Goal: Use online tool/utility: Use online tool/utility

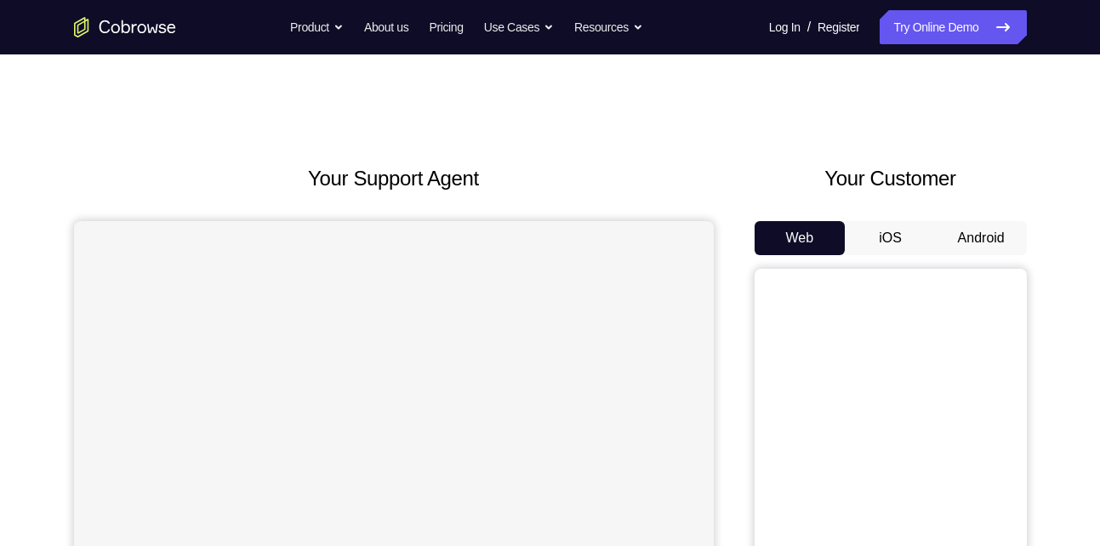
click at [967, 236] on button "Android" at bounding box center [981, 238] width 91 height 34
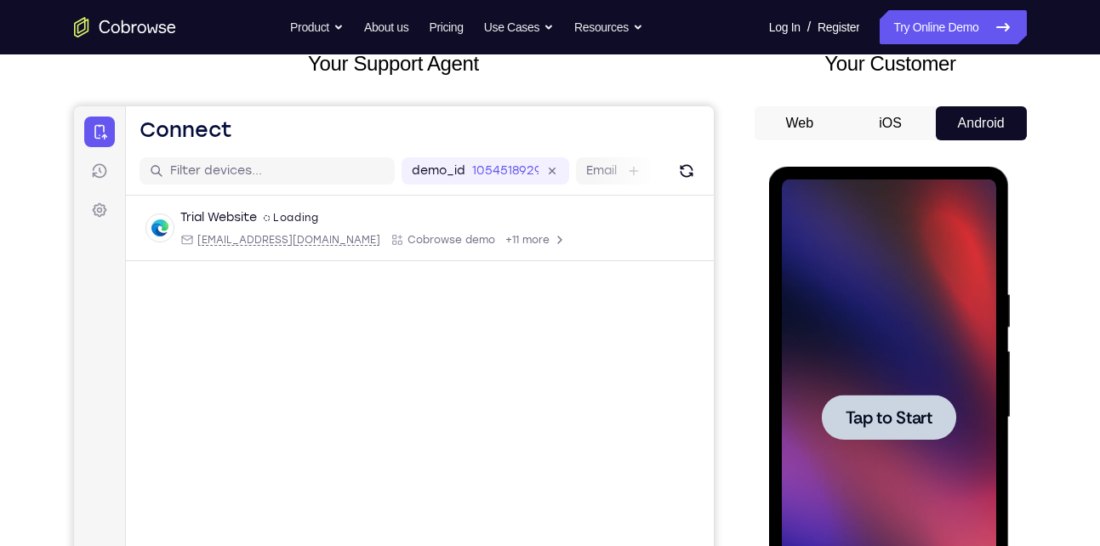
click at [894, 413] on span "Tap to Start" at bounding box center [888, 417] width 87 height 17
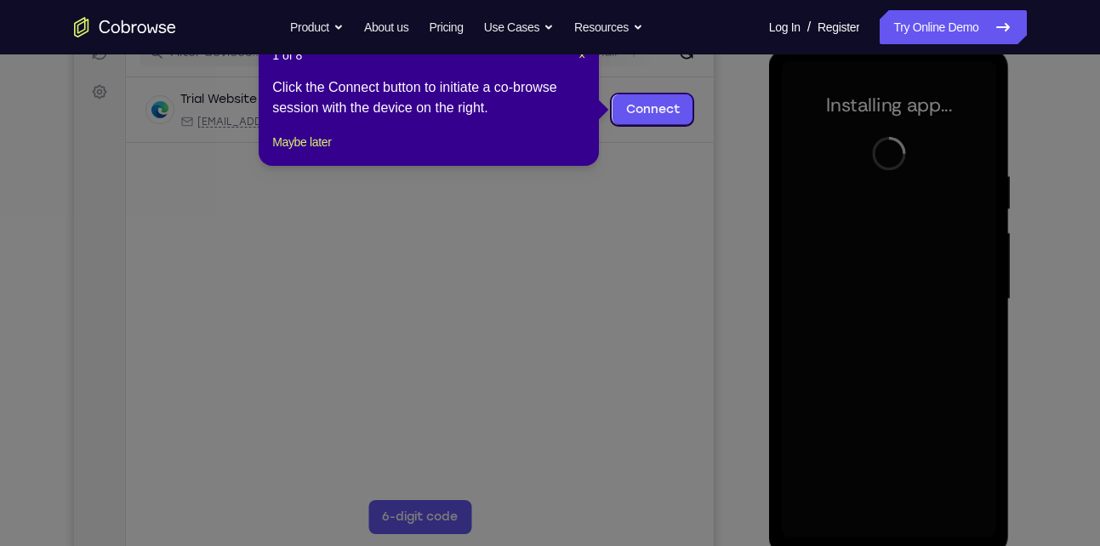
scroll to position [234, 0]
click at [581, 54] on span "×" at bounding box center [581, 55] width 7 height 14
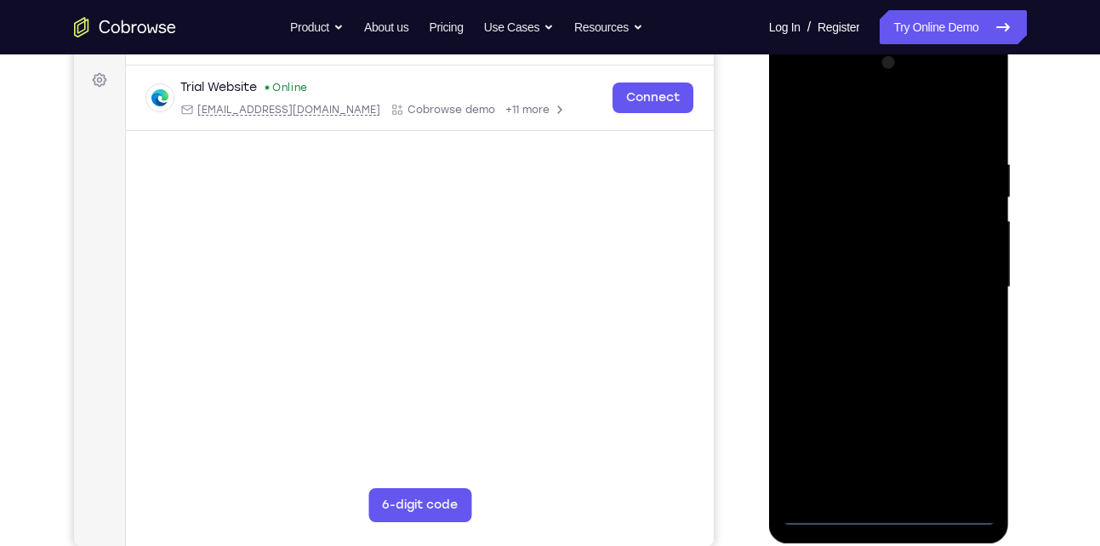
scroll to position [242, 0]
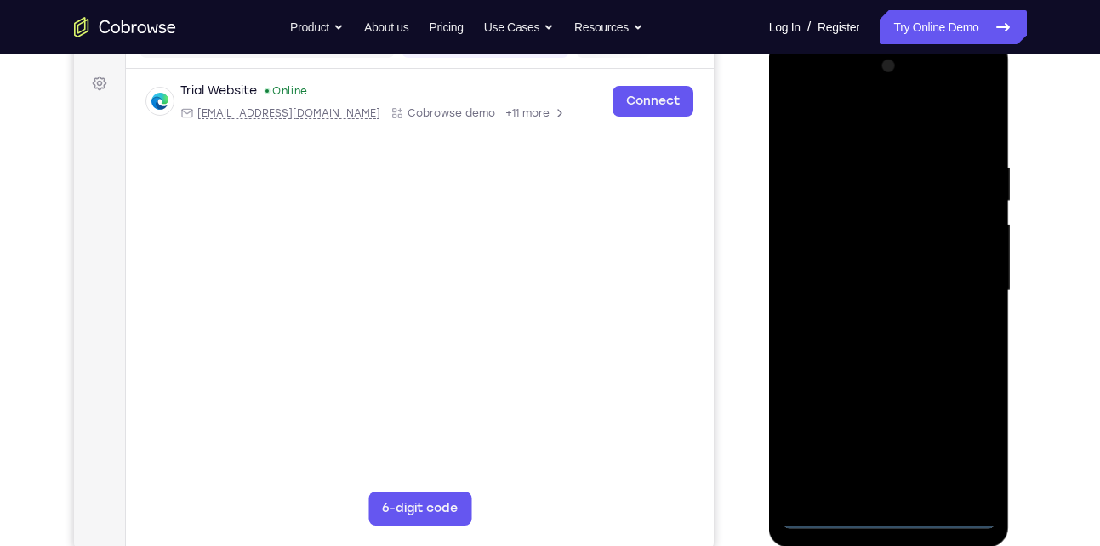
click at [879, 516] on div at bounding box center [889, 291] width 214 height 476
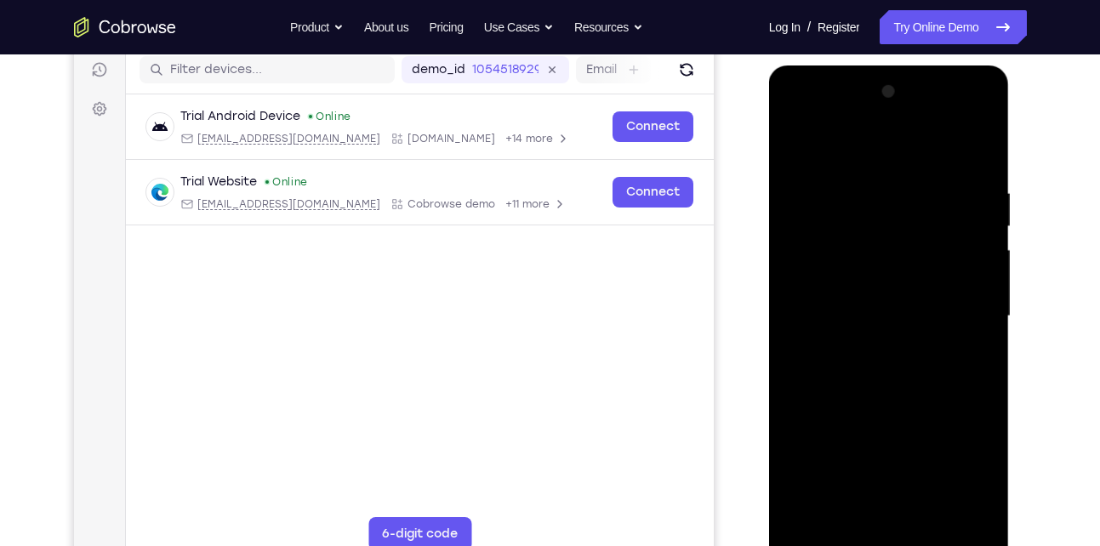
scroll to position [215, 0]
click at [963, 456] on div at bounding box center [889, 317] width 214 height 476
click at [832, 148] on div at bounding box center [889, 317] width 214 height 476
click at [817, 265] on div at bounding box center [889, 317] width 214 height 476
click at [848, 306] on div at bounding box center [889, 317] width 214 height 476
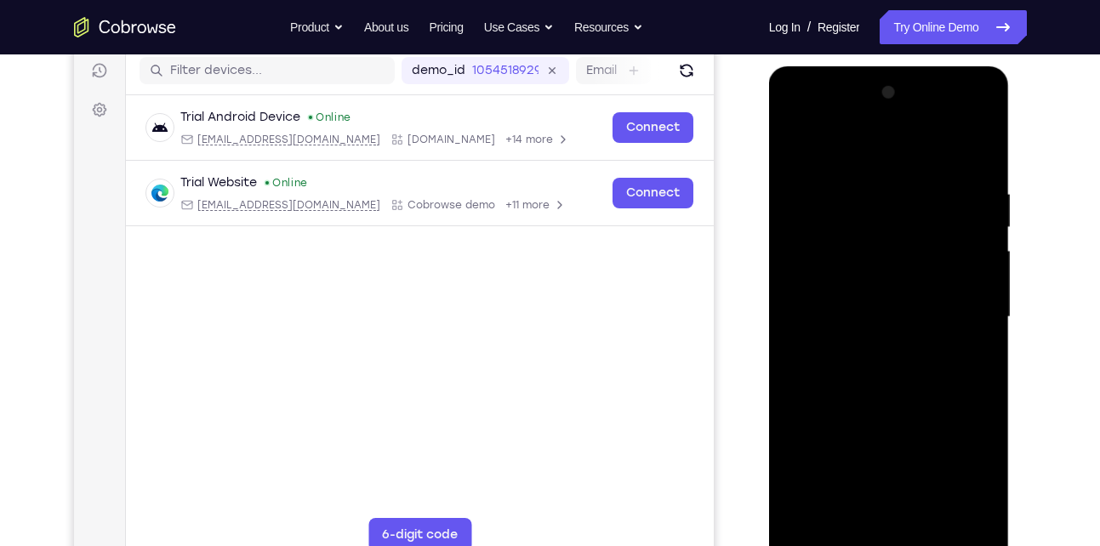
click at [864, 293] on div at bounding box center [889, 317] width 214 height 476
click at [879, 337] on div at bounding box center [889, 317] width 214 height 476
click at [888, 360] on div at bounding box center [889, 317] width 214 height 476
click at [974, 293] on div at bounding box center [889, 317] width 214 height 476
click at [865, 324] on div at bounding box center [889, 317] width 214 height 476
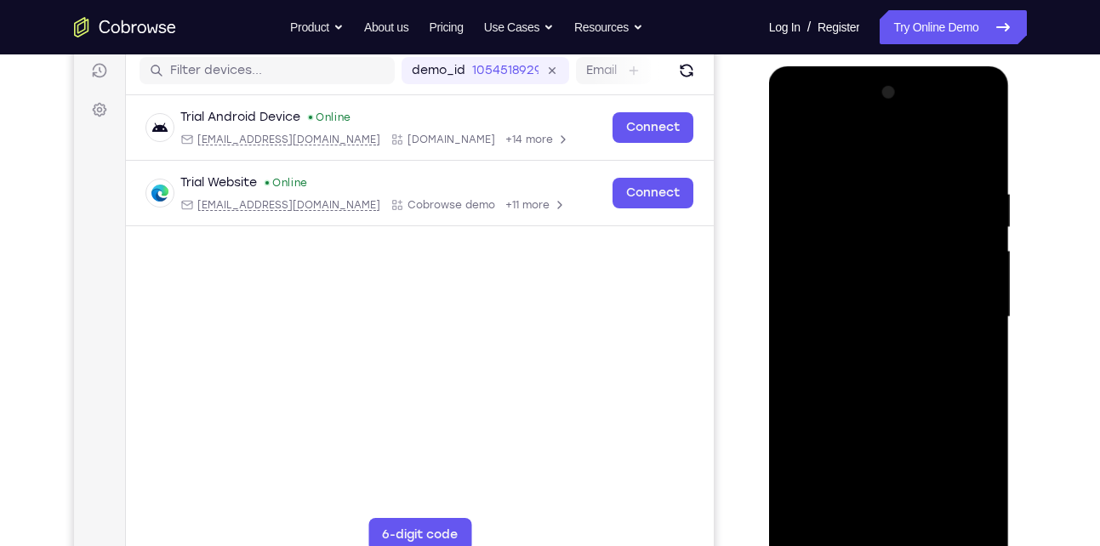
click at [861, 384] on div at bounding box center [889, 317] width 214 height 476
click at [875, 507] on div at bounding box center [889, 317] width 214 height 476
click at [947, 167] on div at bounding box center [889, 317] width 214 height 476
click at [958, 172] on div at bounding box center [889, 317] width 214 height 476
click at [801, 141] on div at bounding box center [889, 317] width 214 height 476
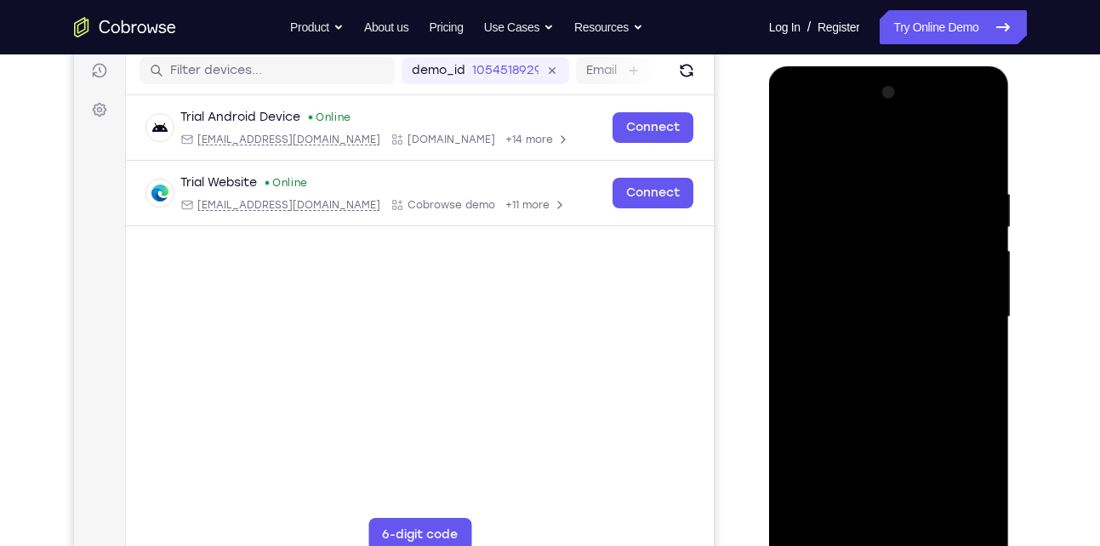
click at [959, 145] on div at bounding box center [889, 317] width 214 height 476
click at [799, 194] on div at bounding box center [889, 317] width 214 height 476
click at [985, 153] on div at bounding box center [889, 317] width 214 height 476
click at [837, 199] on div at bounding box center [889, 317] width 214 height 476
drag, startPoint x: 884, startPoint y: 452, endPoint x: 881, endPoint y: 160, distance: 291.7
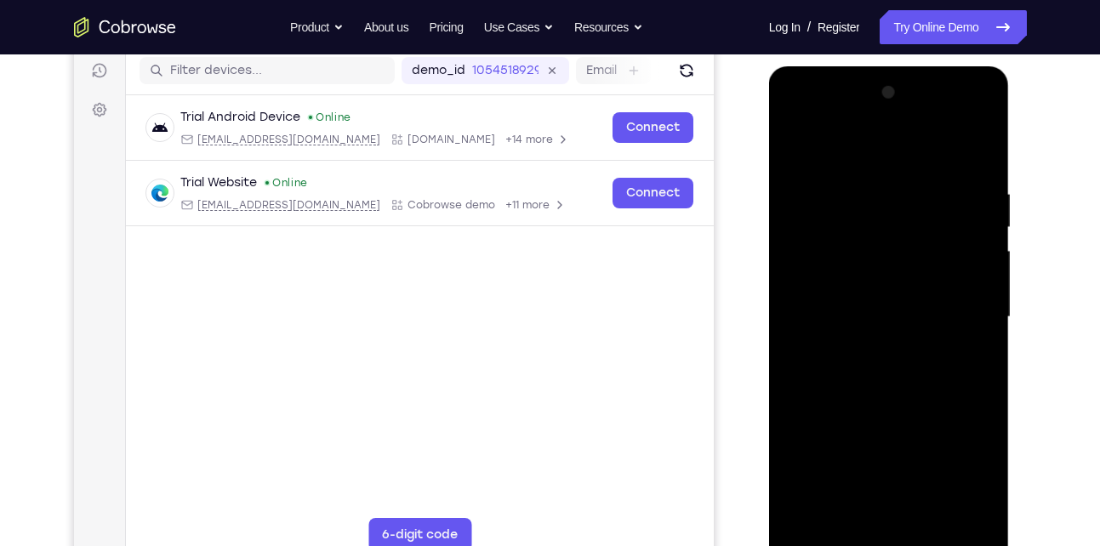
click at [881, 160] on div at bounding box center [889, 317] width 214 height 476
drag, startPoint x: 864, startPoint y: 435, endPoint x: 868, endPoint y: 161, distance: 273.9
click at [868, 161] on div at bounding box center [889, 317] width 214 height 476
click at [794, 139] on div at bounding box center [889, 317] width 214 height 476
click at [791, 147] on div at bounding box center [889, 317] width 214 height 476
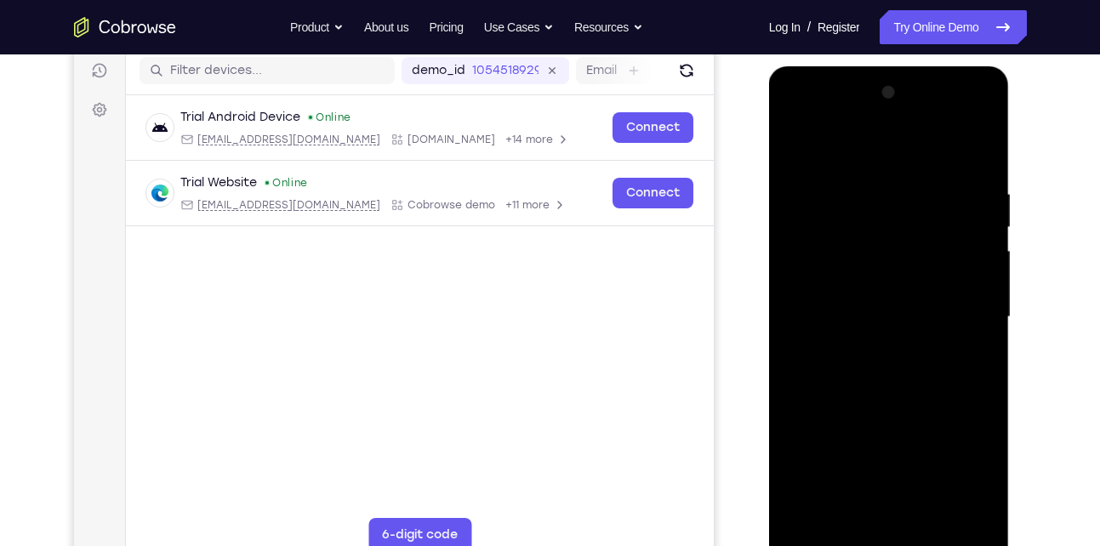
click at [801, 166] on div at bounding box center [889, 317] width 214 height 476
drag, startPoint x: 890, startPoint y: 329, endPoint x: 862, endPoint y: 134, distance: 197.7
click at [862, 134] on div at bounding box center [889, 317] width 214 height 476
drag, startPoint x: 898, startPoint y: 447, endPoint x: 887, endPoint y: 141, distance: 305.5
click at [887, 141] on div at bounding box center [889, 317] width 214 height 476
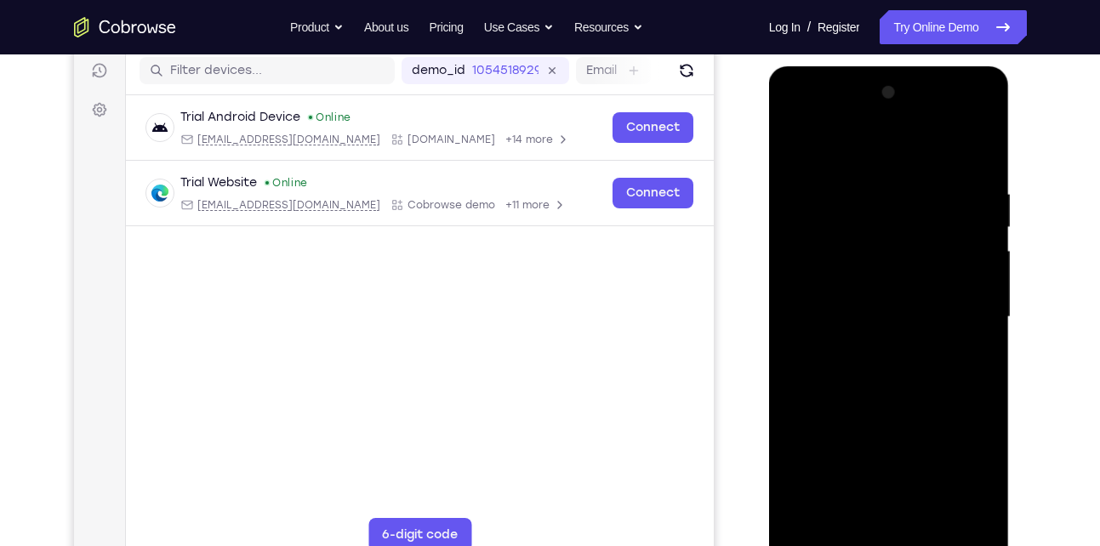
drag, startPoint x: 900, startPoint y: 475, endPoint x: 889, endPoint y: 157, distance: 317.4
click at [889, 157] on div at bounding box center [889, 317] width 214 height 476
drag, startPoint x: 885, startPoint y: 331, endPoint x: 875, endPoint y: 115, distance: 216.2
click at [875, 115] on div at bounding box center [889, 317] width 214 height 476
drag, startPoint x: 854, startPoint y: 432, endPoint x: 850, endPoint y: 102, distance: 330.0
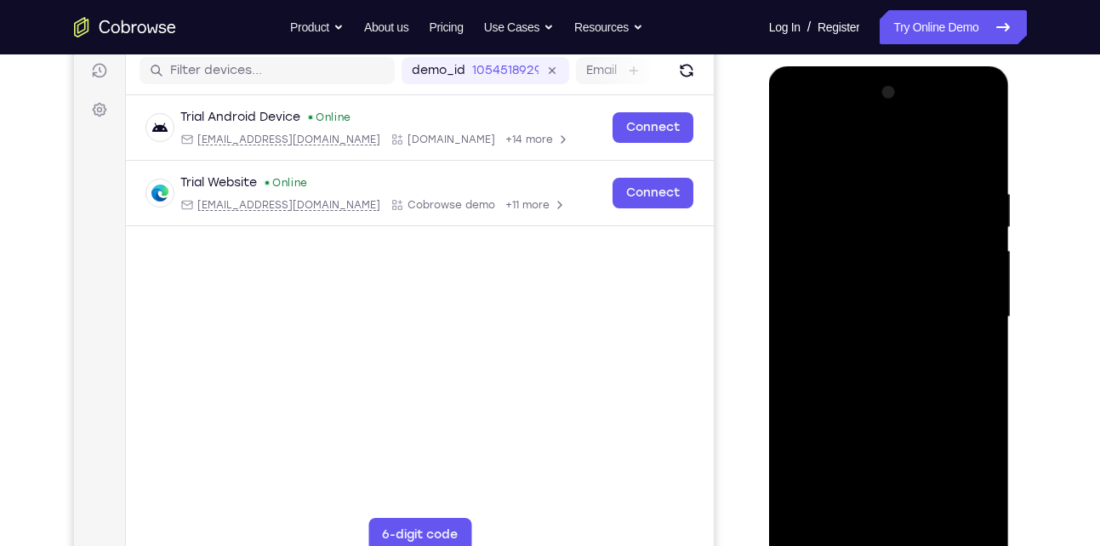
click at [850, 102] on div at bounding box center [889, 317] width 214 height 476
drag, startPoint x: 891, startPoint y: 423, endPoint x: 899, endPoint y: 177, distance: 245.9
click at [899, 177] on div at bounding box center [889, 317] width 214 height 476
